Goal: Find specific page/section: Find specific page/section

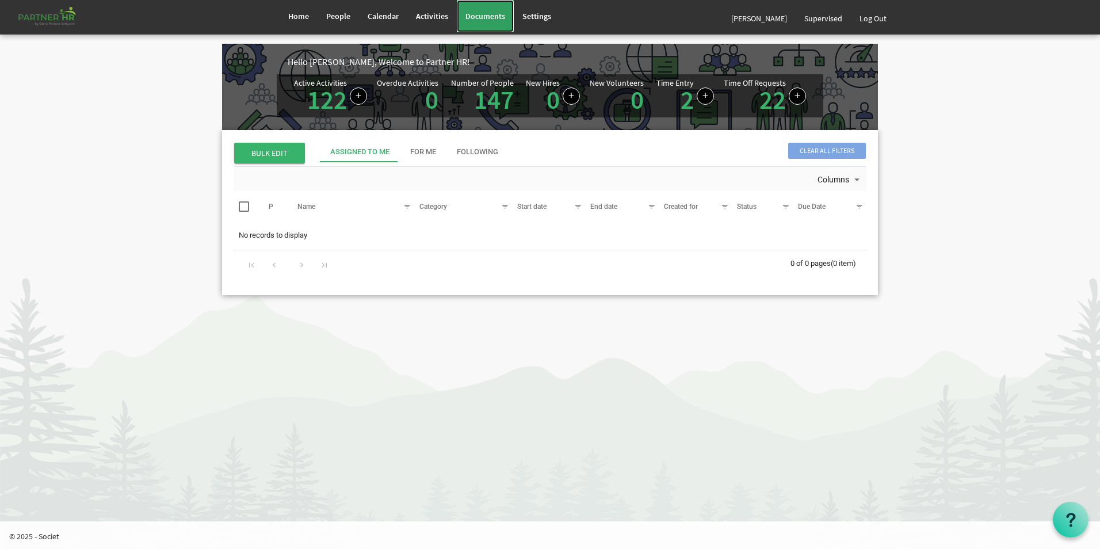
click at [494, 16] on span "Documents" at bounding box center [485, 16] width 40 height 10
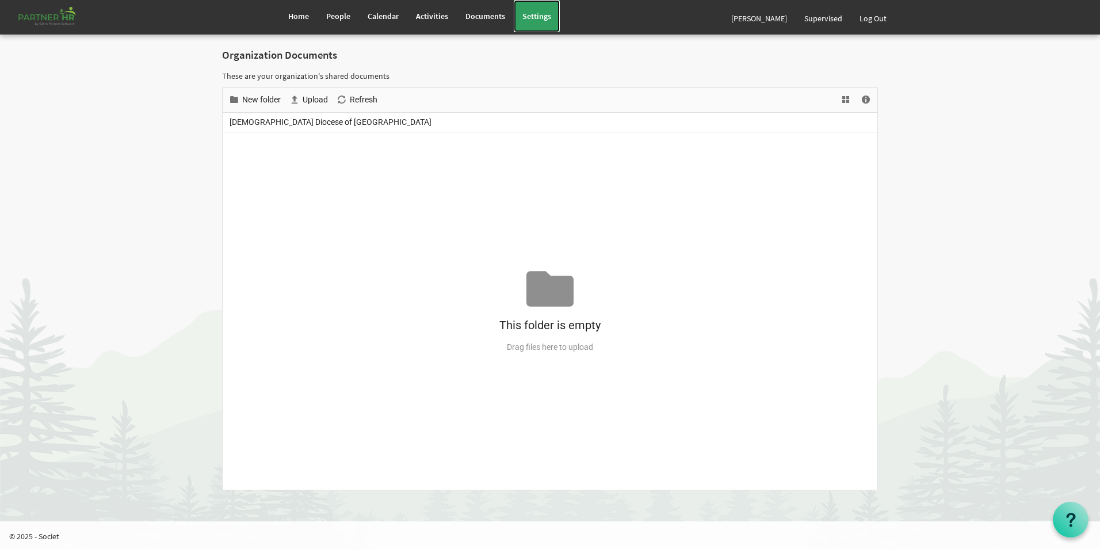
click at [532, 11] on span "Settings" at bounding box center [536, 16] width 29 height 10
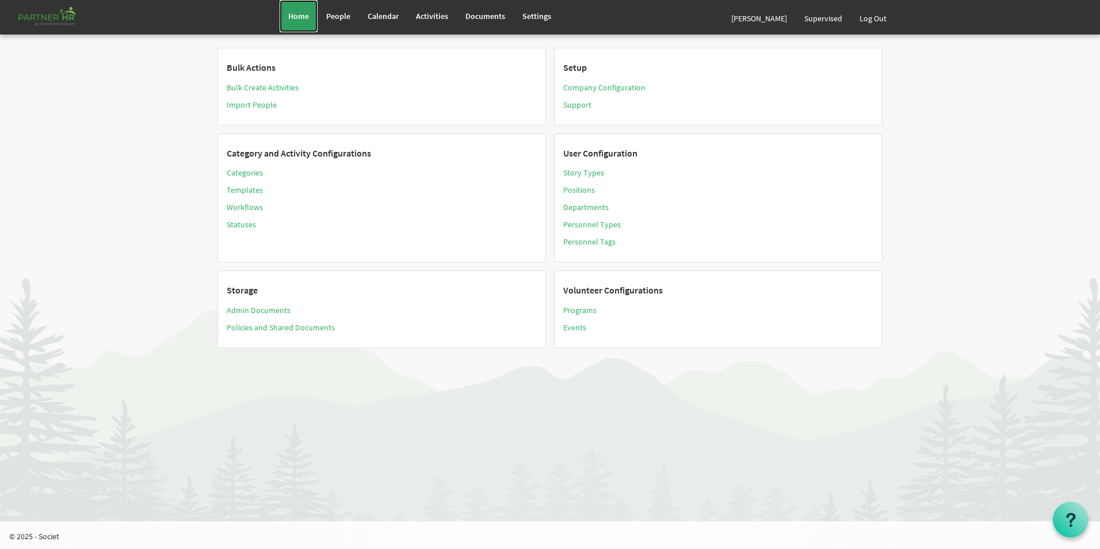
click at [301, 14] on span "Home" at bounding box center [298, 16] width 21 height 10
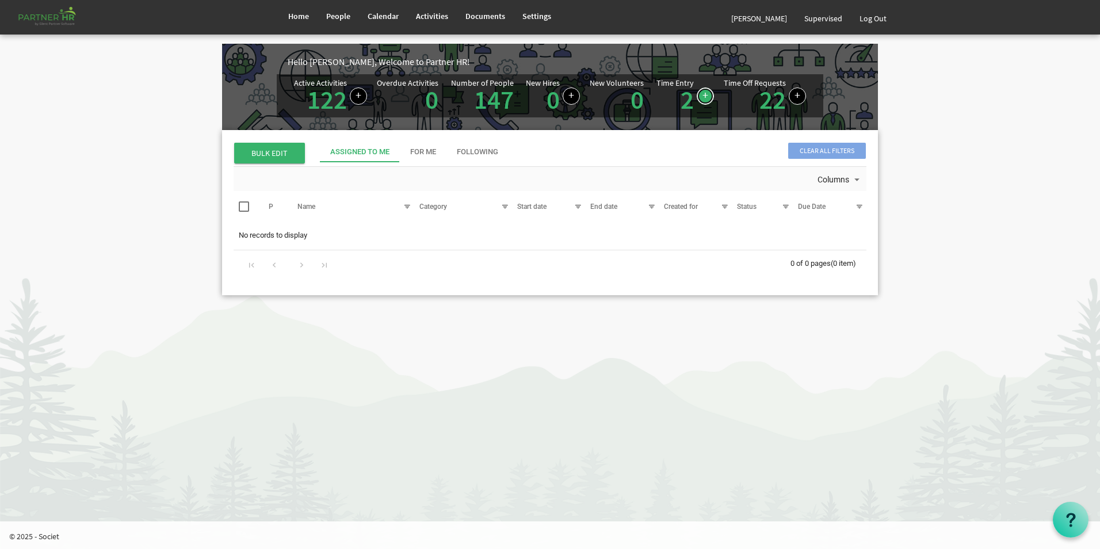
click at [705, 94] on link at bounding box center [705, 95] width 17 height 17
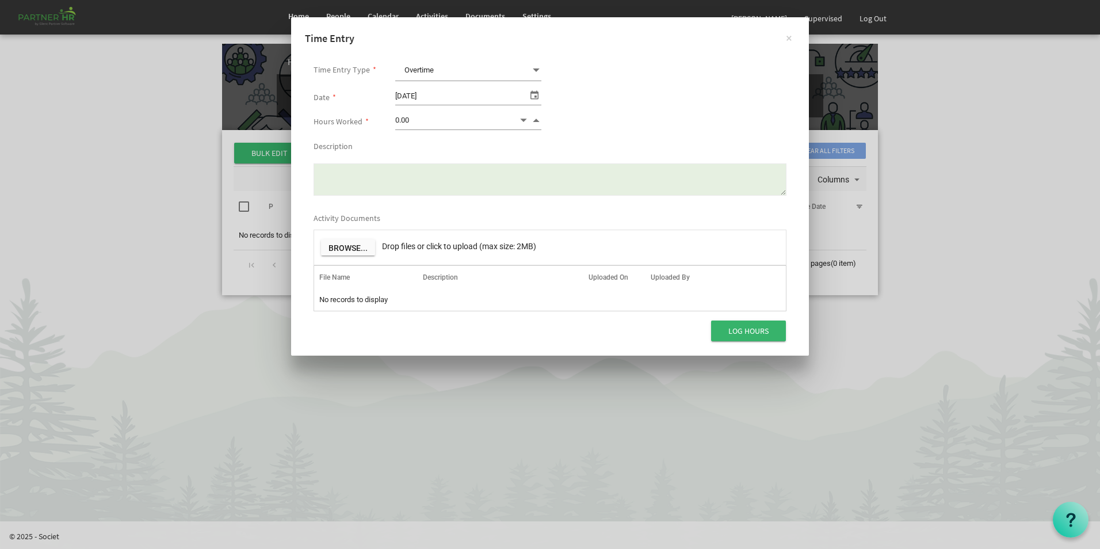
click at [941, 154] on div "× Time Entry Time Entry Type * Overtime Overtime Date * [DATE] Hours Worked * 0…" at bounding box center [550, 274] width 1100 height 549
click at [364, 387] on div "× Time Entry Time Entry Type * Overtime Overtime Date * [DATE] Hours Worked * 0…" at bounding box center [550, 274] width 1100 height 549
click at [788, 36] on button "×" at bounding box center [788, 37] width 29 height 29
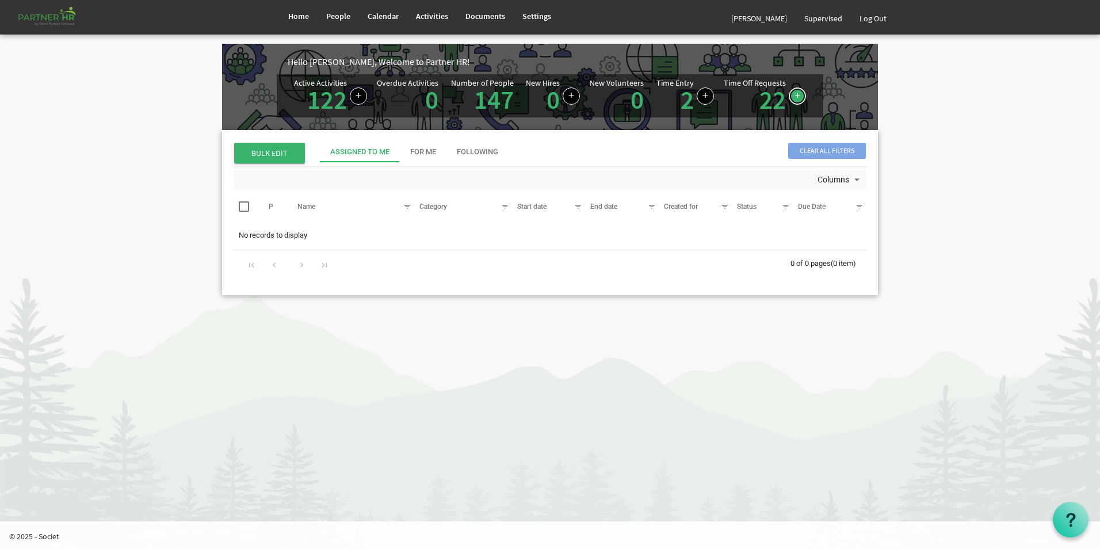
click at [796, 94] on link at bounding box center [797, 95] width 17 height 17
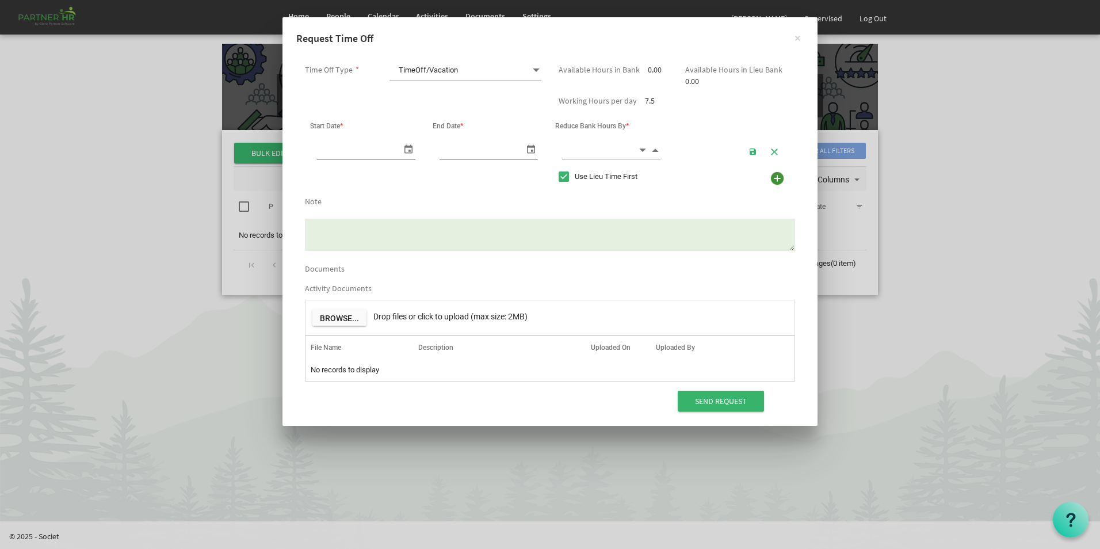
scroll to position [0, 12]
click at [797, 39] on button "×" at bounding box center [797, 37] width 29 height 29
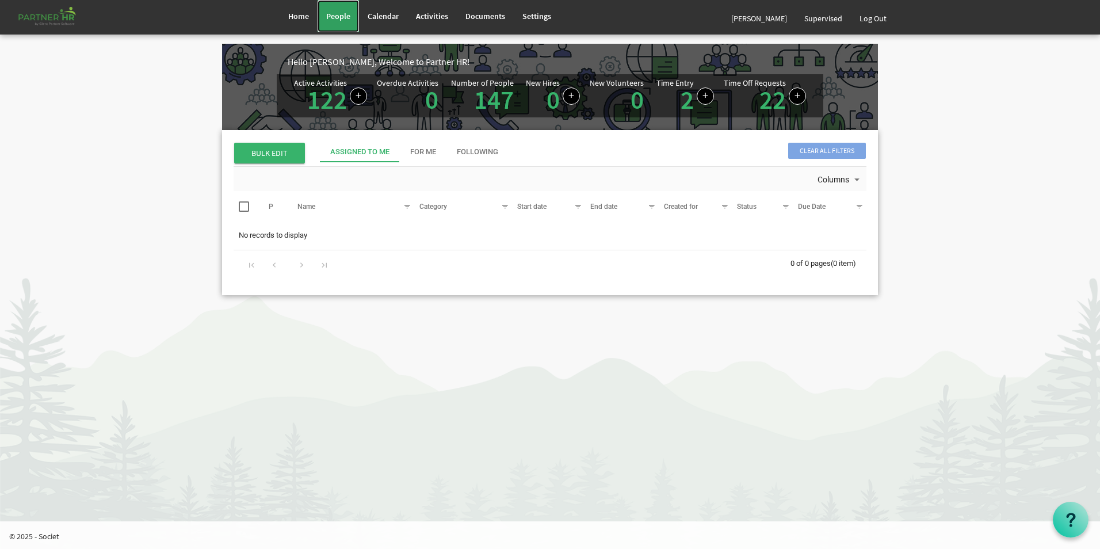
click at [337, 16] on span "People" at bounding box center [338, 16] width 24 height 10
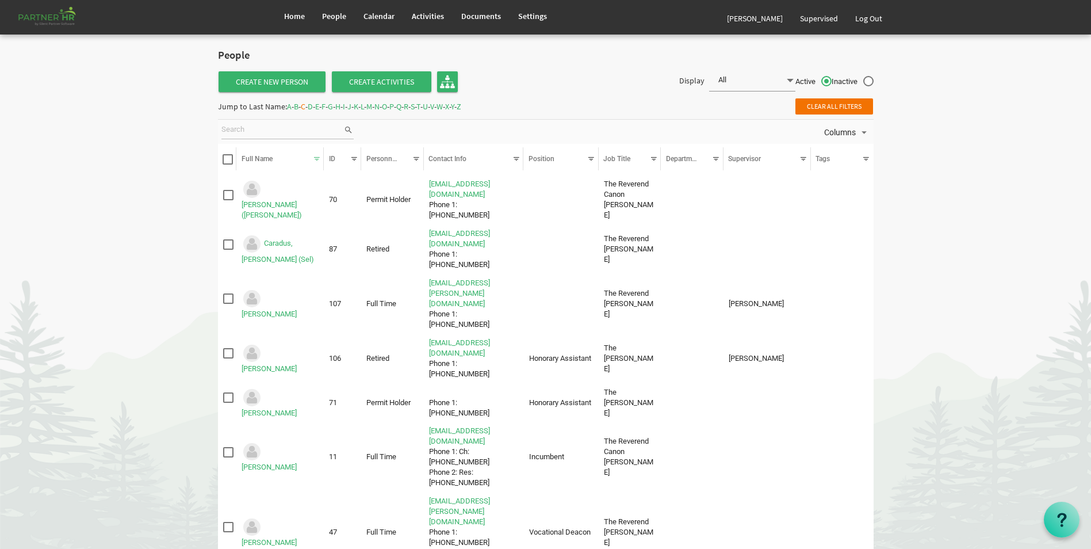
click at [790, 79] on span at bounding box center [790, 80] width 10 height 16
click at [730, 124] on li "Employees" at bounding box center [752, 123] width 86 height 21
click at [790, 79] on span at bounding box center [790, 80] width 10 height 16
click at [720, 146] on li "Volunteers" at bounding box center [752, 144] width 86 height 21
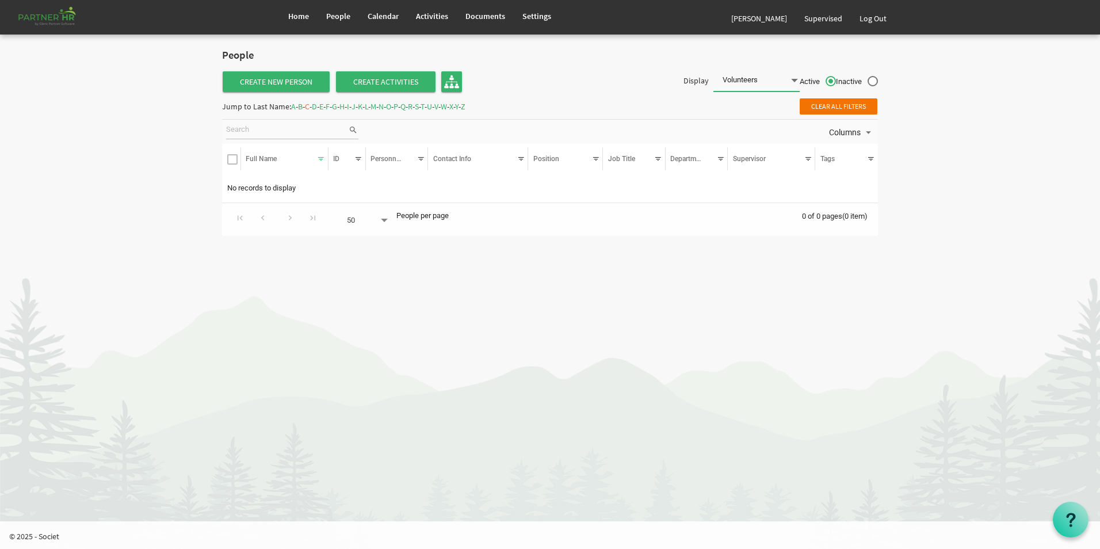
click at [797, 79] on span at bounding box center [794, 80] width 10 height 16
click at [737, 105] on li "All" at bounding box center [756, 103] width 86 height 21
type input "All"
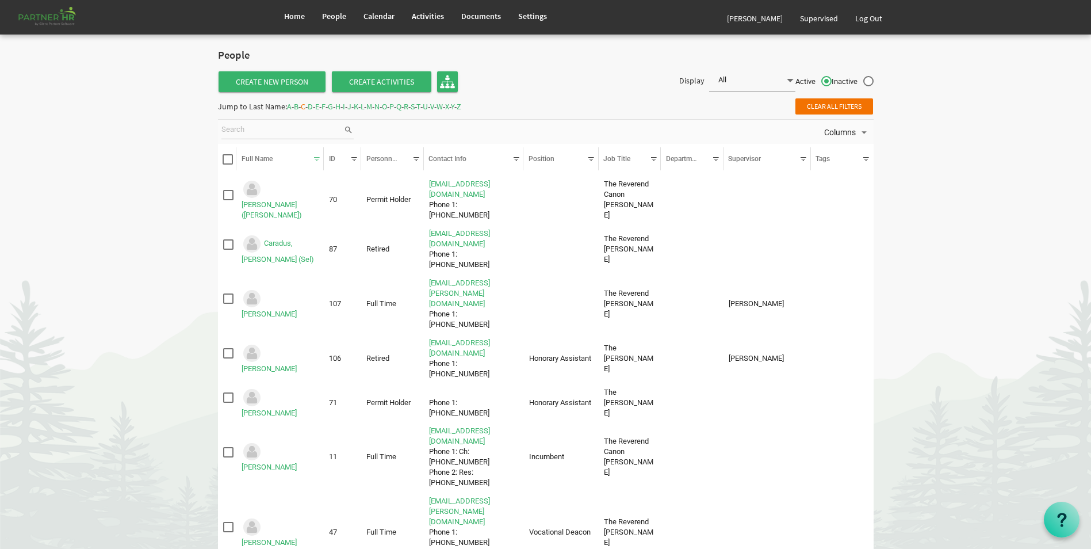
click at [822, 106] on span "Clear all filters" at bounding box center [835, 106] width 78 height 16
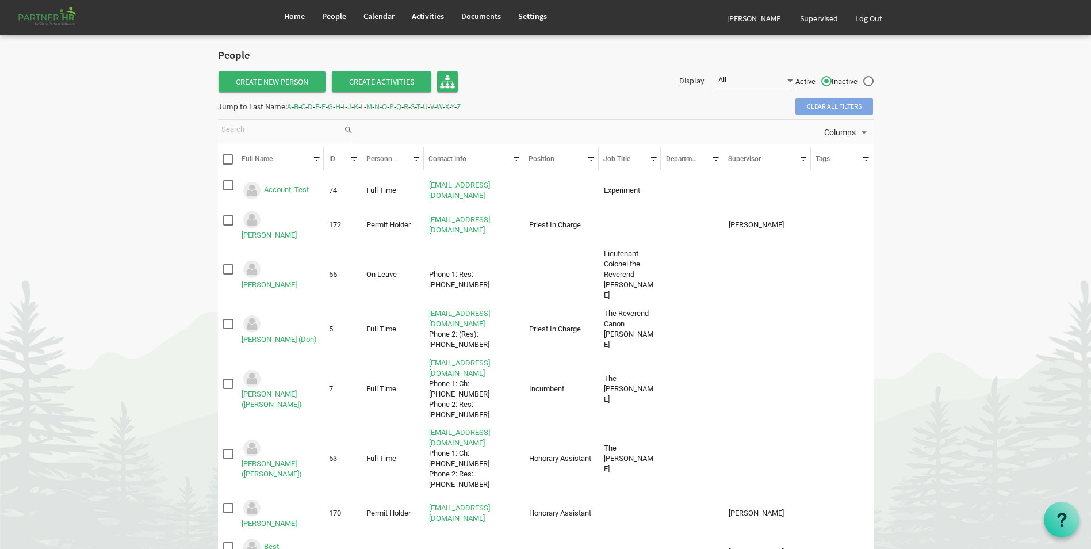
click at [851, 108] on span "Clear all filters" at bounding box center [835, 106] width 78 height 16
click at [881, 102] on div "Jump to Last Name: A - B - C - D - E - F - G - H - I - J - K - L - M - N - O - …" at bounding box center [545, 106] width 673 height 18
click at [865, 80] on label "Inactive" at bounding box center [853, 82] width 42 height 12
click at [833, 79] on input "Inactive" at bounding box center [832, 78] width 1 height 1
radio input "true"
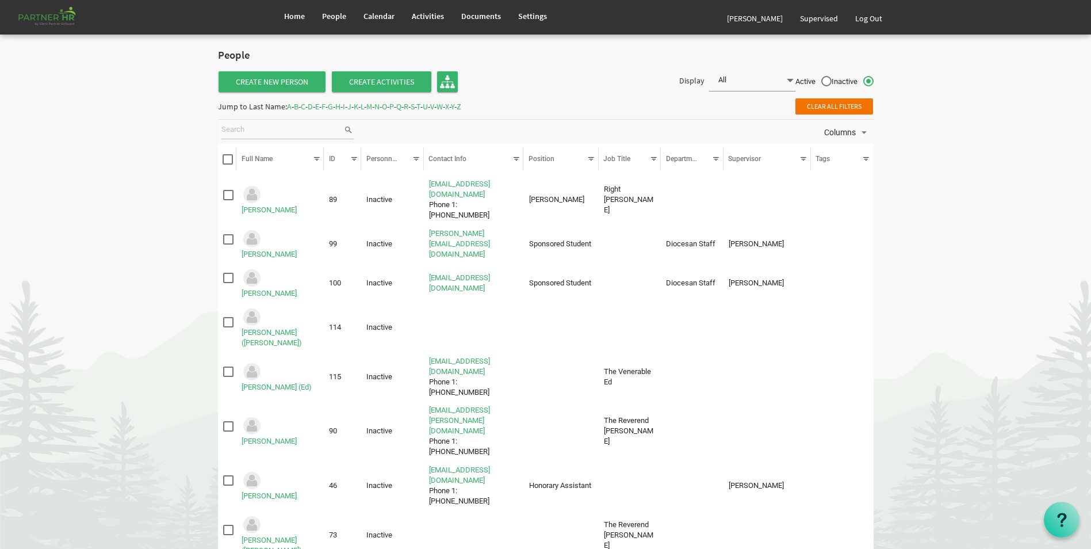
click at [825, 79] on label "Active" at bounding box center [814, 82] width 36 height 12
click at [796, 79] on input "Active" at bounding box center [796, 78] width 1 height 1
radio input "true"
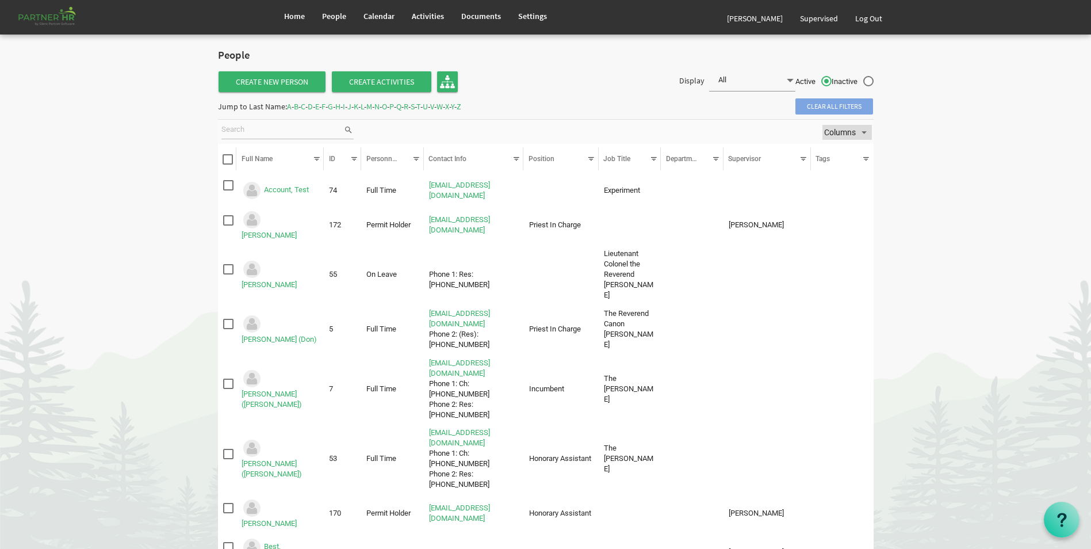
click at [864, 132] on span "Columns" at bounding box center [864, 132] width 14 height 14
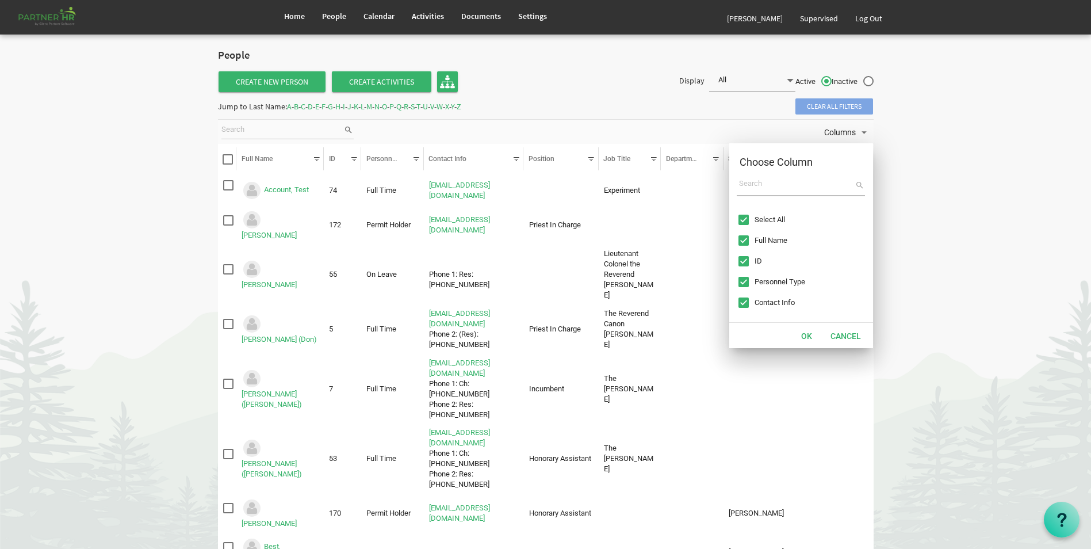
scroll to position [23, 0]
click at [743, 300] on span "Column chooser dialog" at bounding box center [744, 300] width 10 height 10
click at [807, 336] on button "OK" at bounding box center [807, 335] width 26 height 16
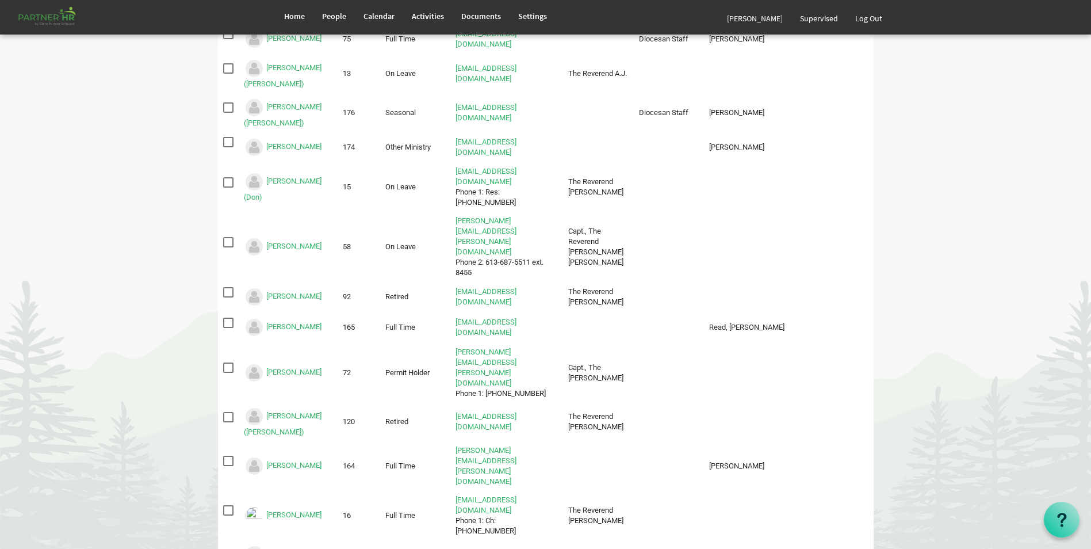
scroll to position [1506, 0]
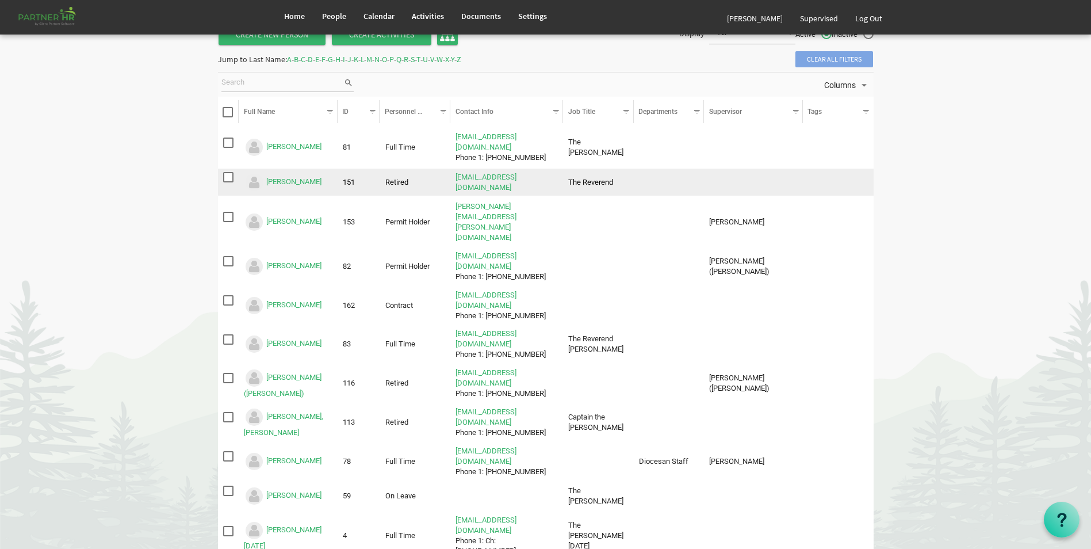
scroll to position [0, 0]
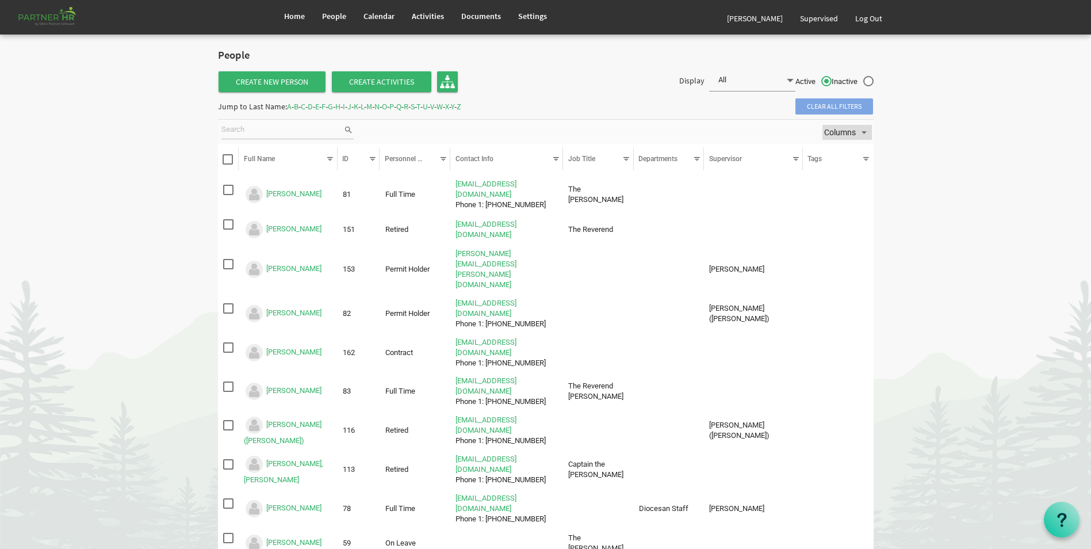
click at [865, 132] on span "Columns" at bounding box center [864, 132] width 14 height 14
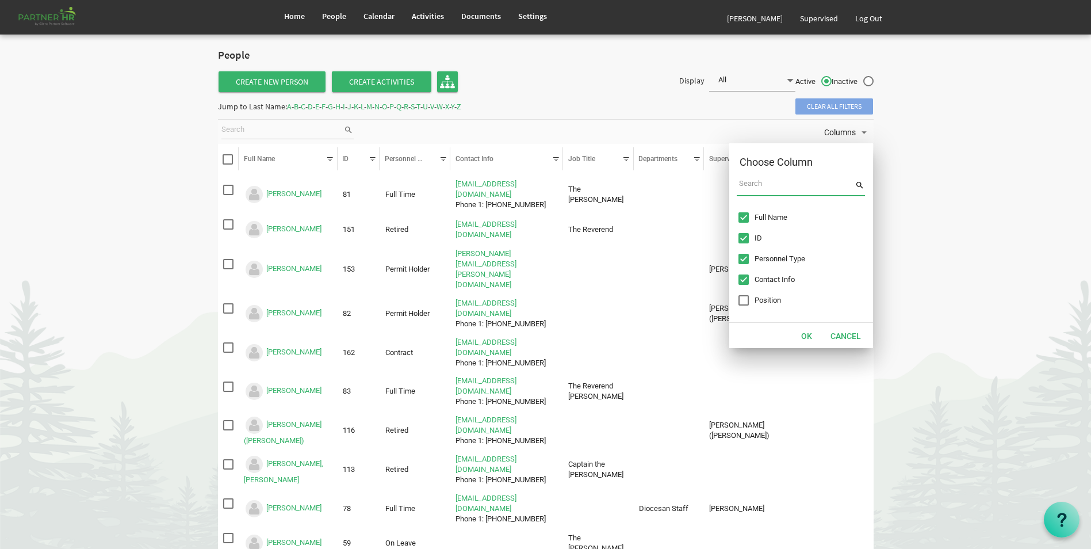
click at [742, 300] on span "Column chooser dialog" at bounding box center [744, 300] width 10 height 10
click at [750, 185] on input "Column chooser dialog" at bounding box center [796, 185] width 118 height 20
